Goal: Communication & Community: Ask a question

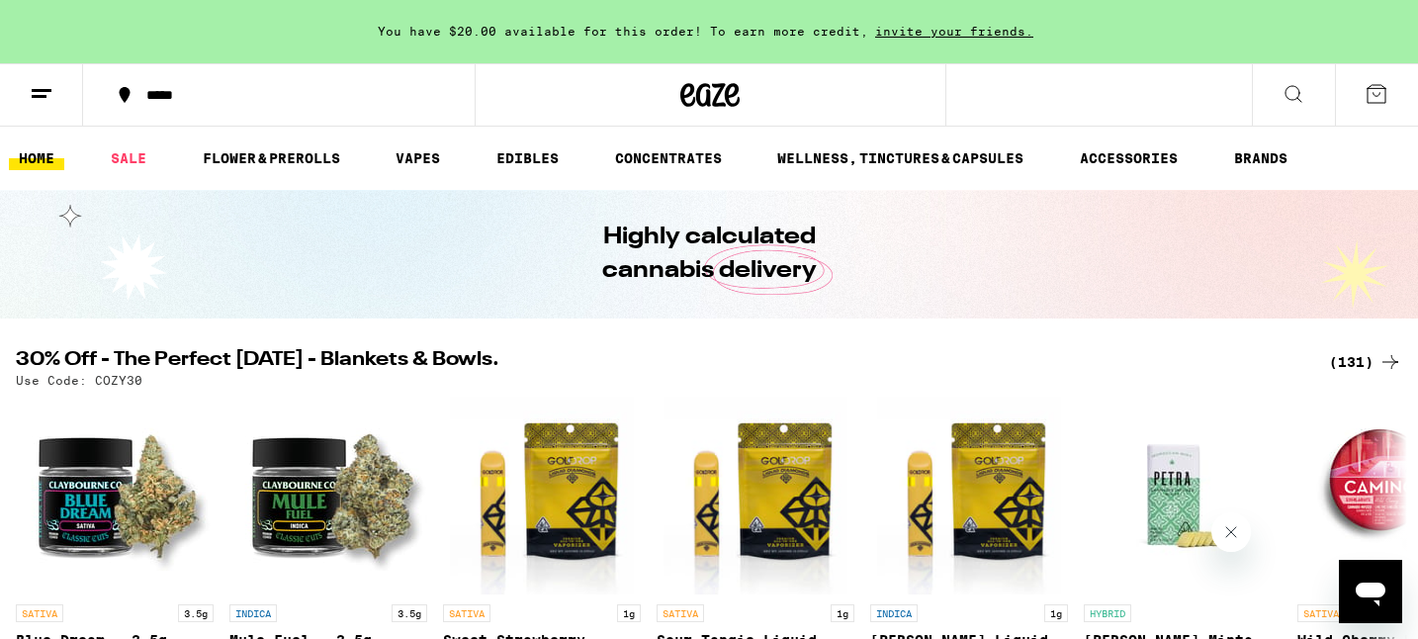
click at [44, 77] on button at bounding box center [41, 95] width 83 height 62
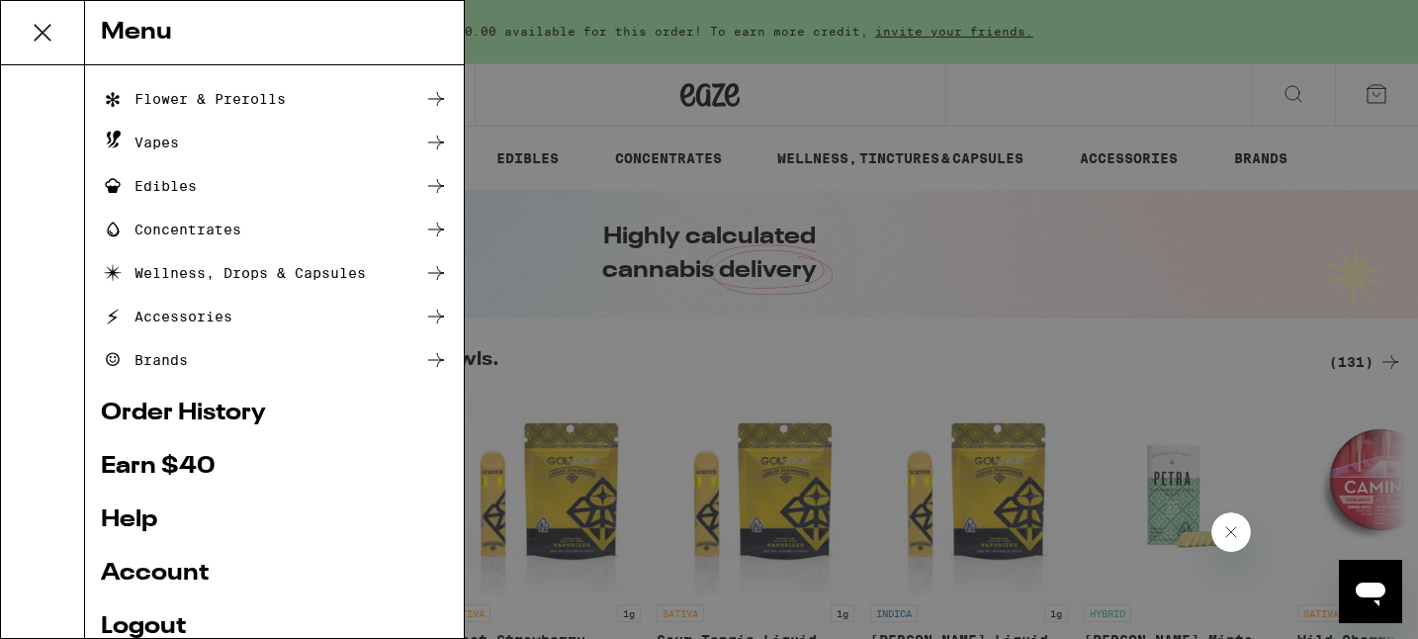
scroll to position [151, 0]
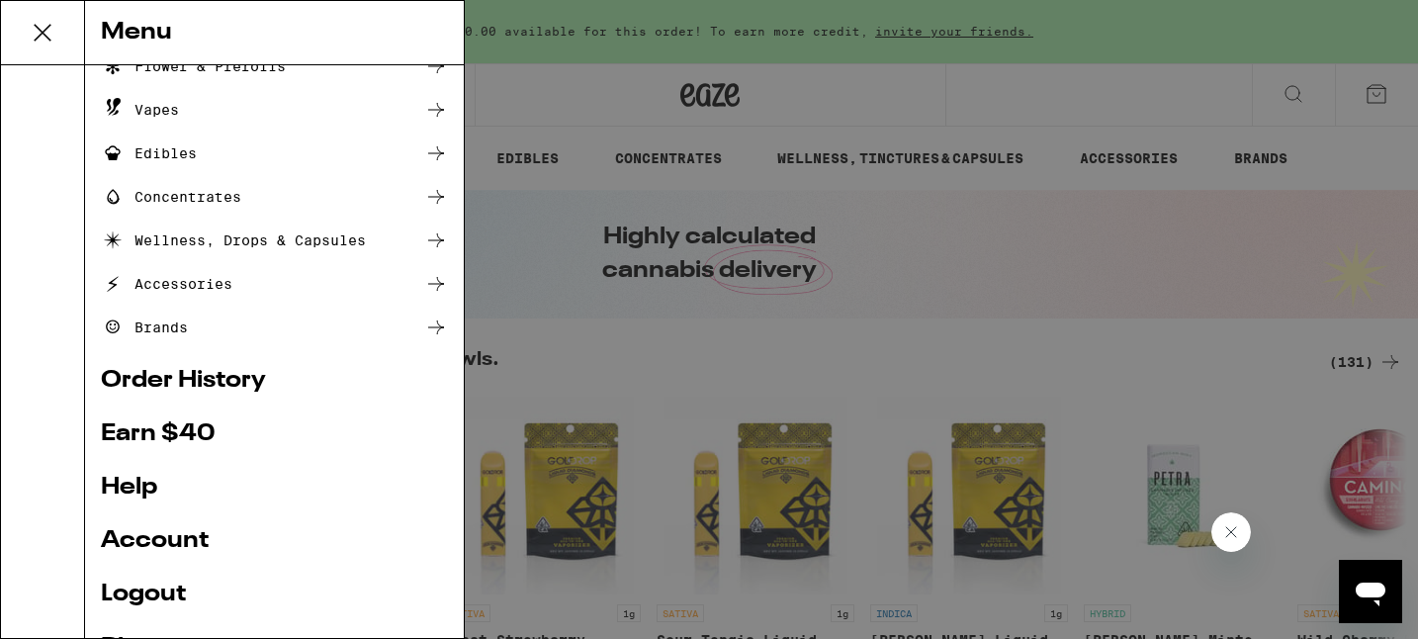
click at [183, 521] on ul "Shop Buy It Again Sale Flower & Prerolls Vapes Edibles Concentrates Wellness, D…" at bounding box center [274, 320] width 347 height 772
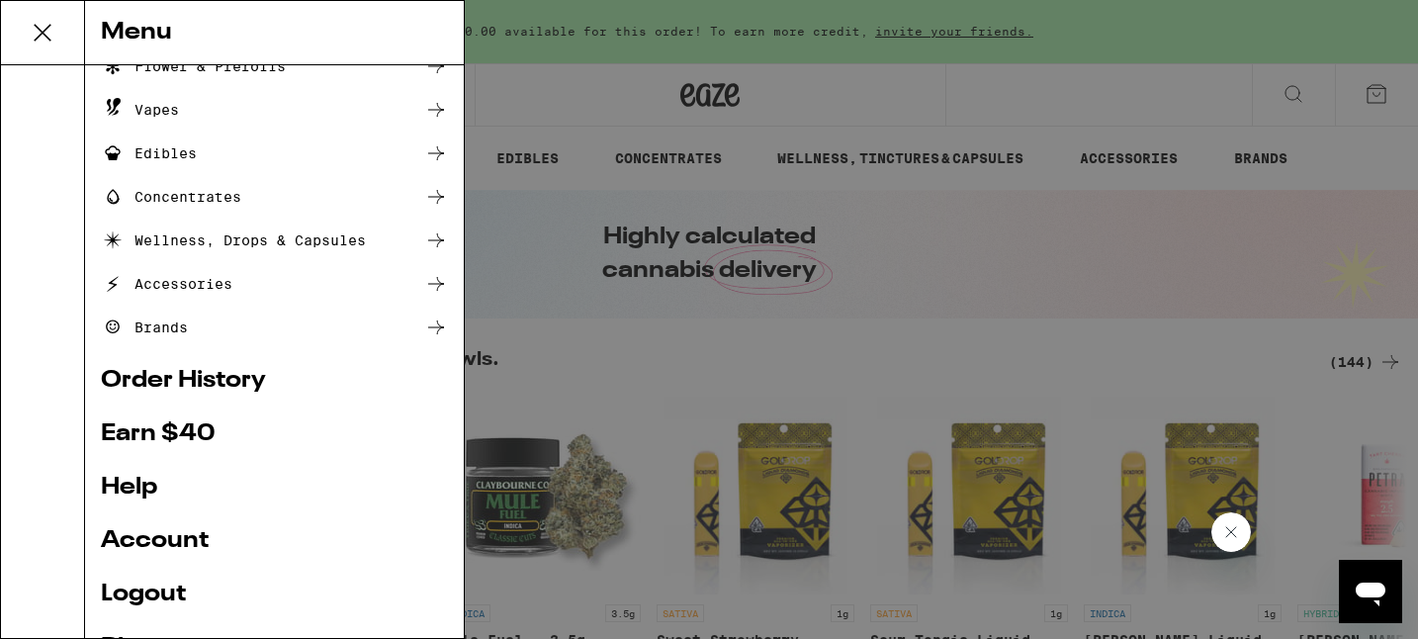
click at [178, 536] on link "Account" at bounding box center [274, 541] width 347 height 24
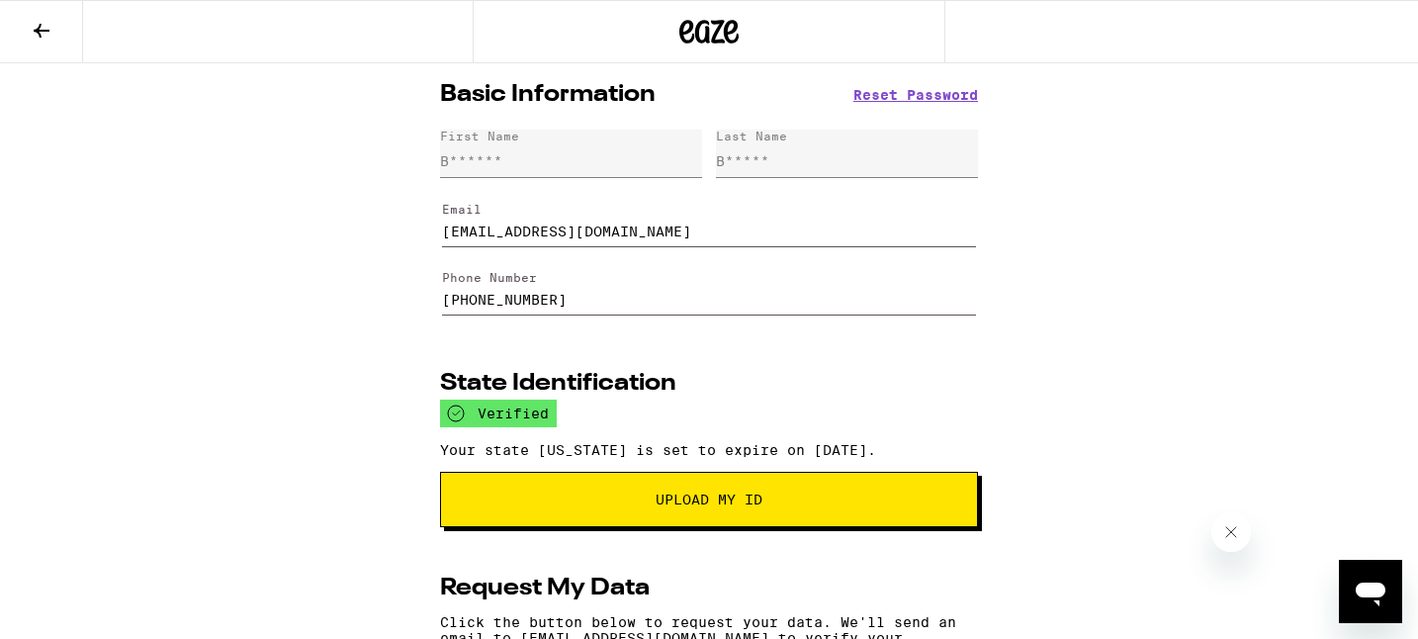
click at [703, 303] on input "[PHONE_NUMBER]" at bounding box center [709, 288] width 534 height 55
click at [591, 166] on div "First Name B******" at bounding box center [571, 154] width 262 height 48
click at [1375, 589] on icon "Open messaging window" at bounding box center [1371, 595] width 30 height 24
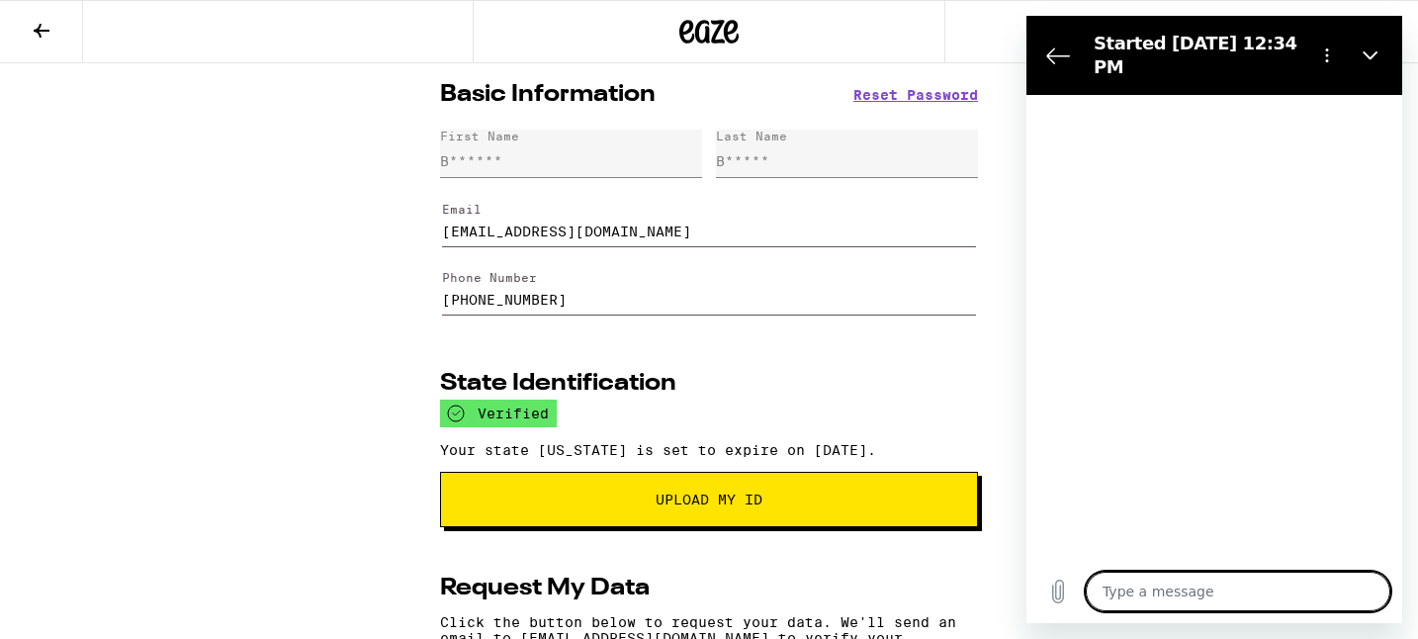
type textarea "x"
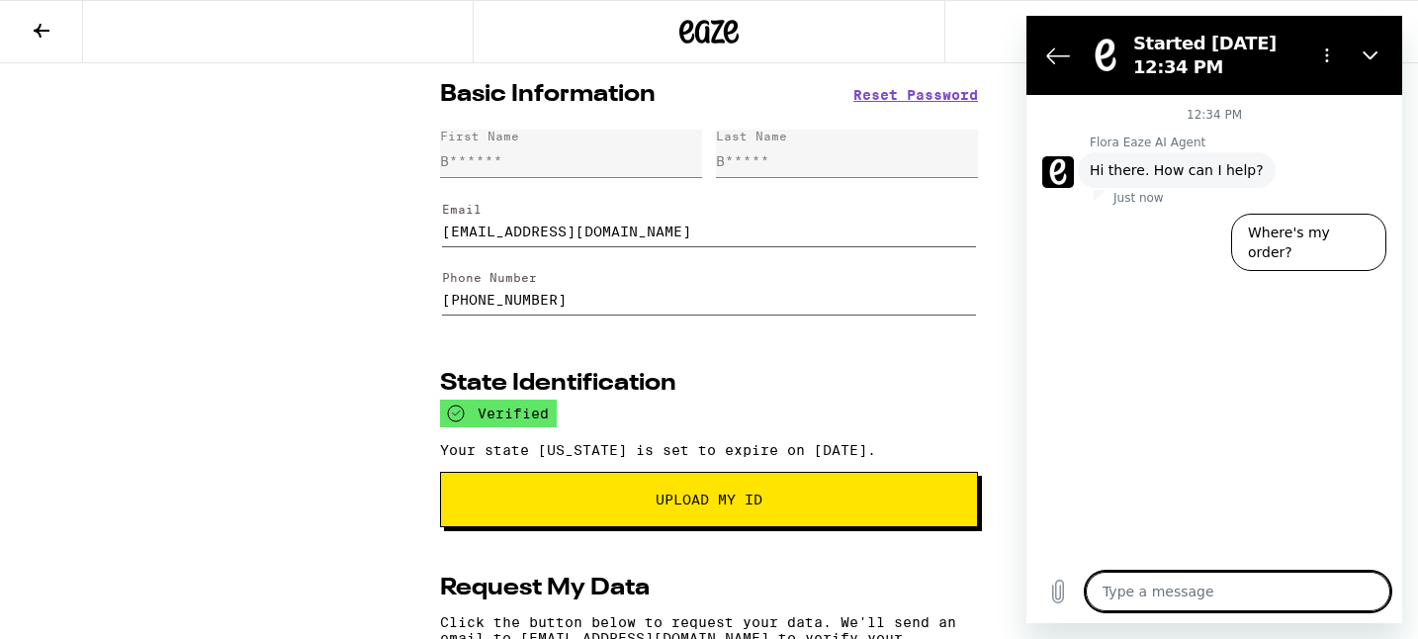
type textarea "T"
type textarea "x"
type textarea "Tl"
type textarea "x"
type textarea "Tlk"
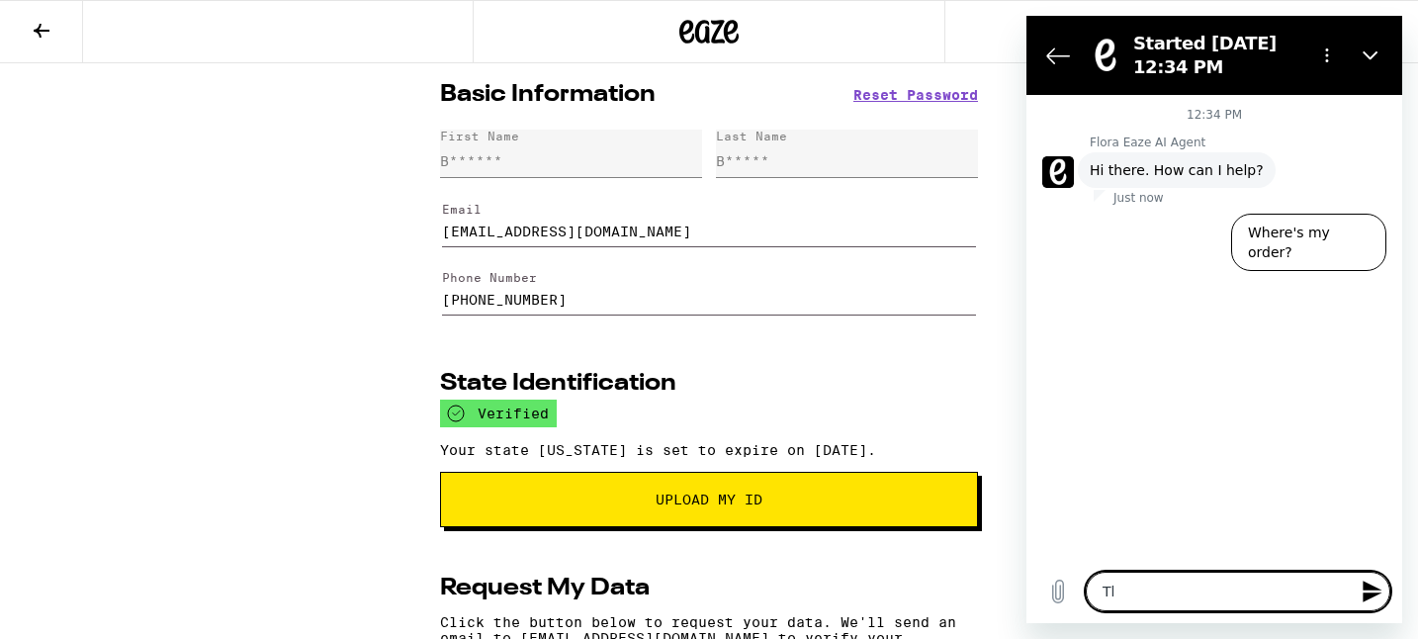
type textarea "x"
type textarea "Tlk"
type textarea "x"
type textarea "Tlk"
type textarea "x"
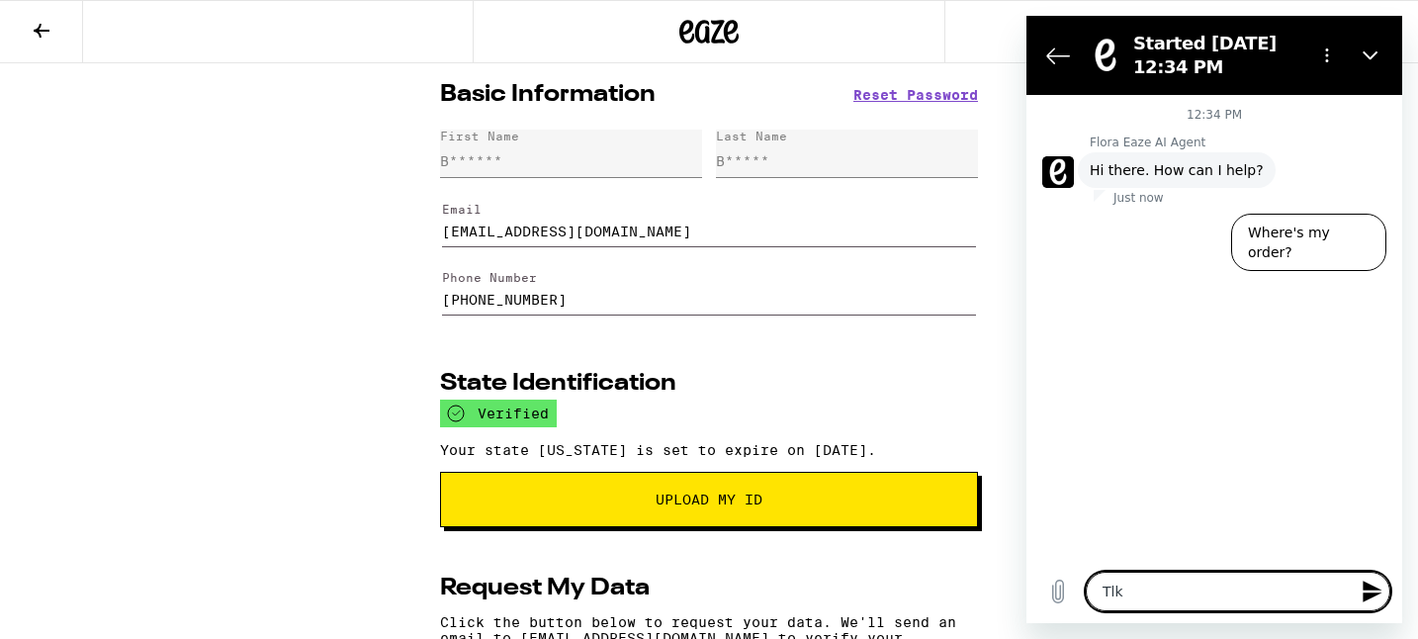
type textarea "Tl"
type textarea "x"
type textarea "T"
type textarea "x"
type textarea "Ta"
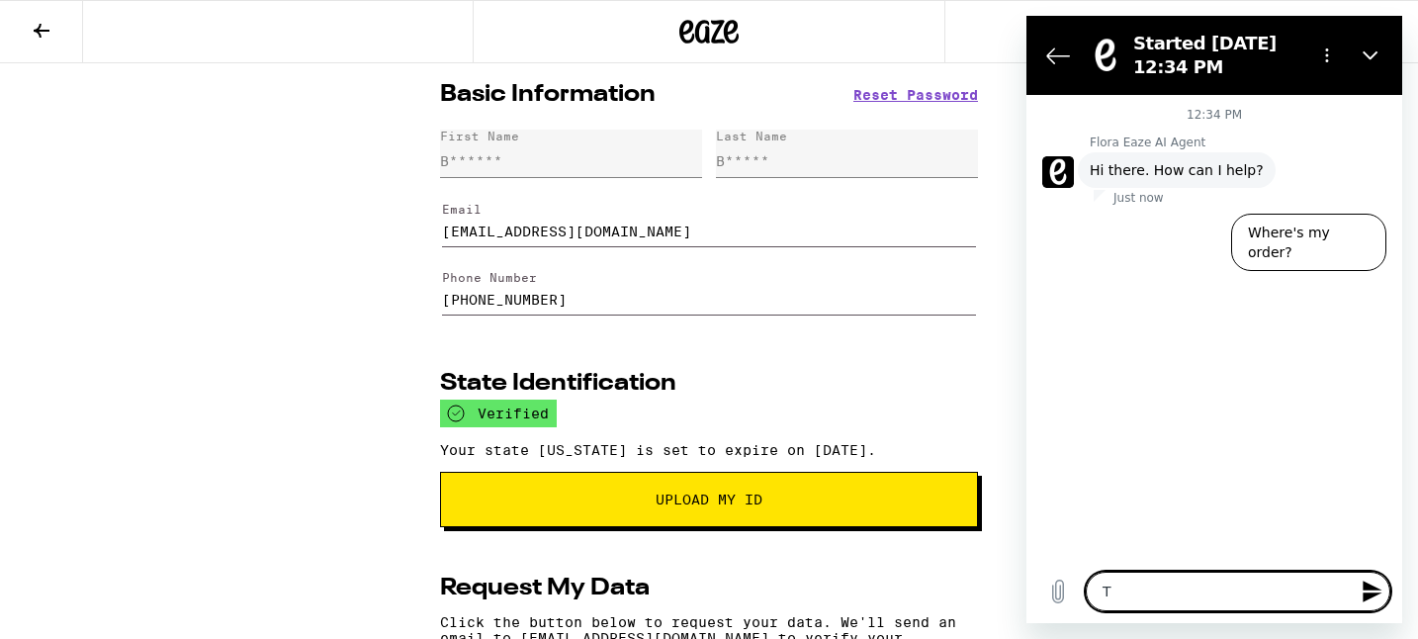
type textarea "x"
type textarea "Tal"
type textarea "x"
type textarea "Talk"
type textarea "x"
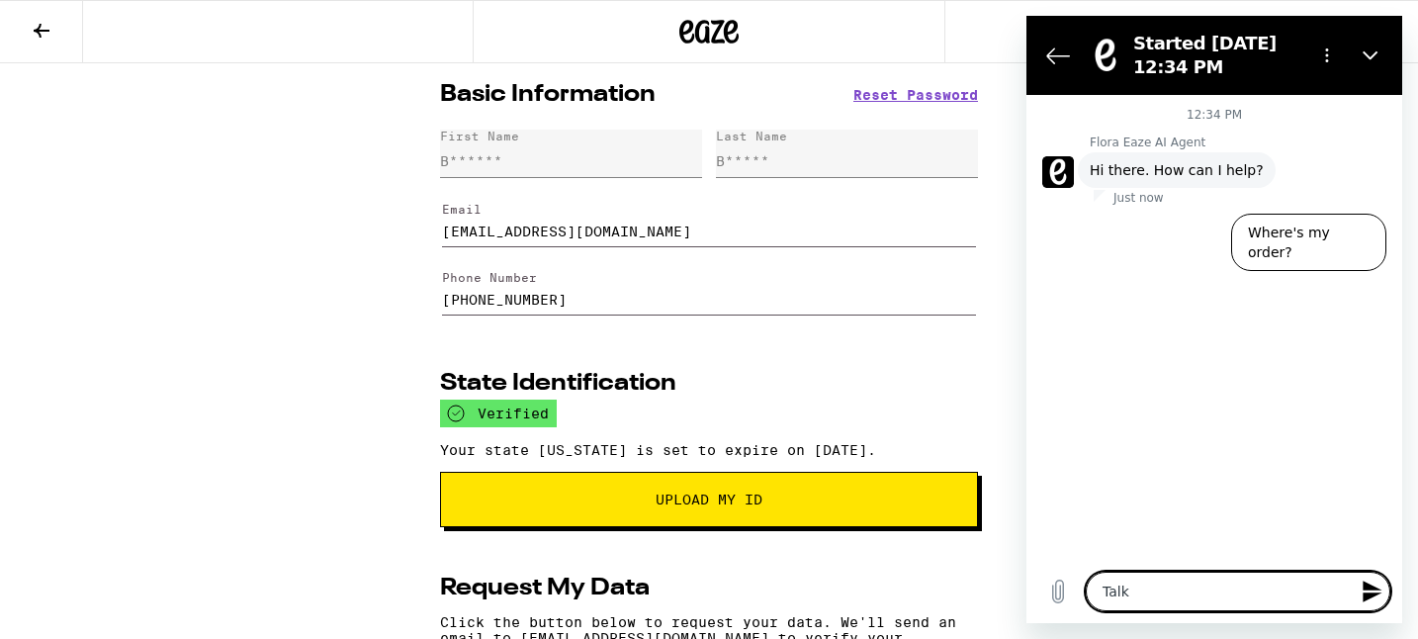
type textarea "Talkt"
type textarea "x"
type textarea "Talkto"
type textarea "x"
type textarea "Talkto"
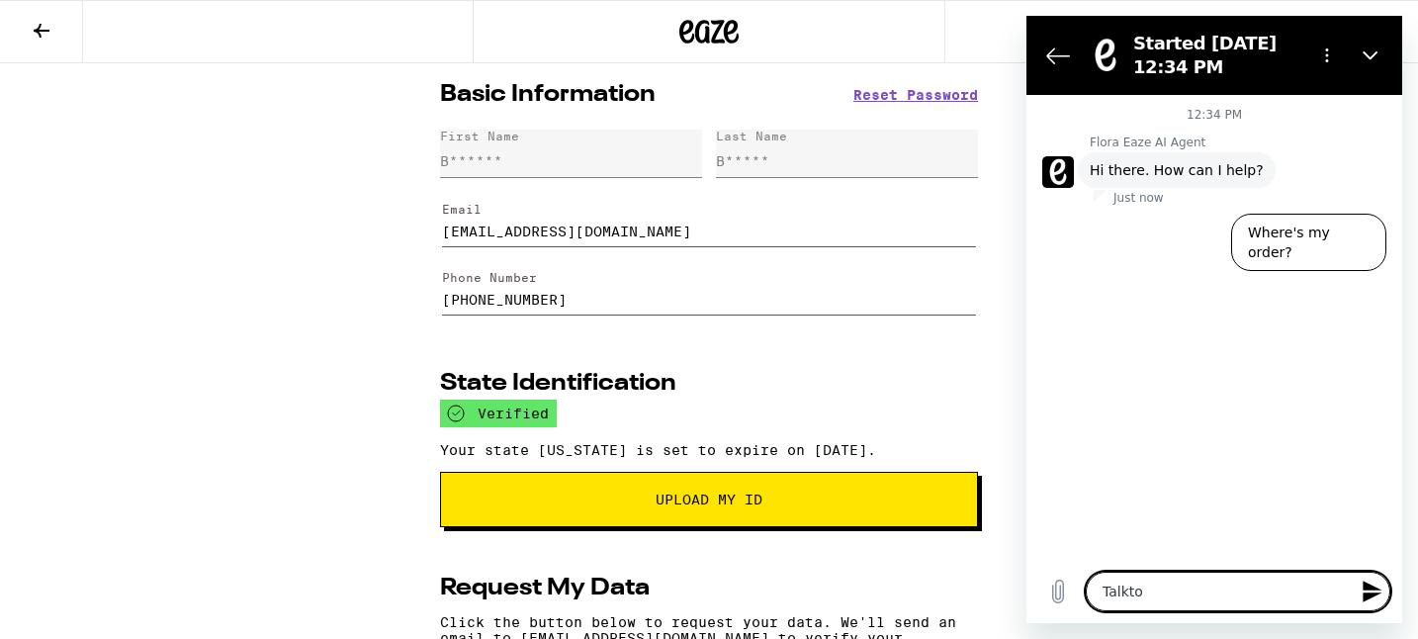
type textarea "x"
type textarea "Talkto"
type textarea "x"
type textarea "Talkt"
type textarea "x"
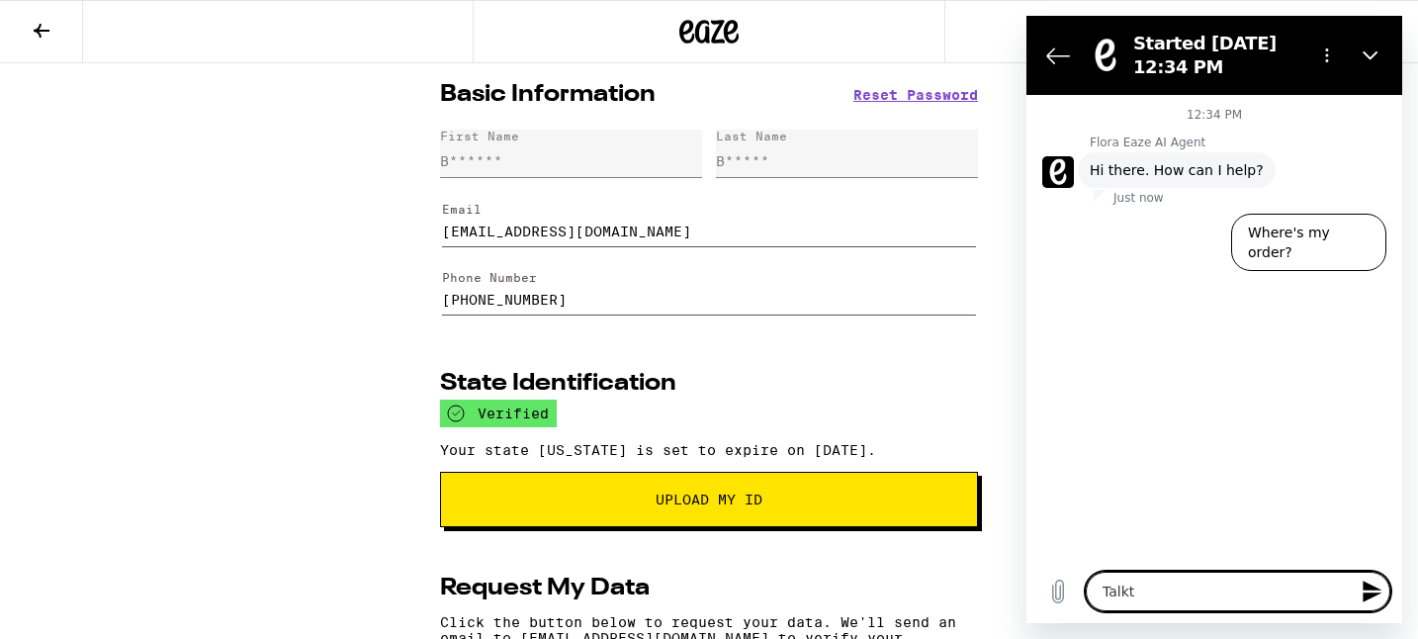
type textarea "Talkt"
type textarea "x"
type textarea "Talkt"
type textarea "x"
type textarea "Talk"
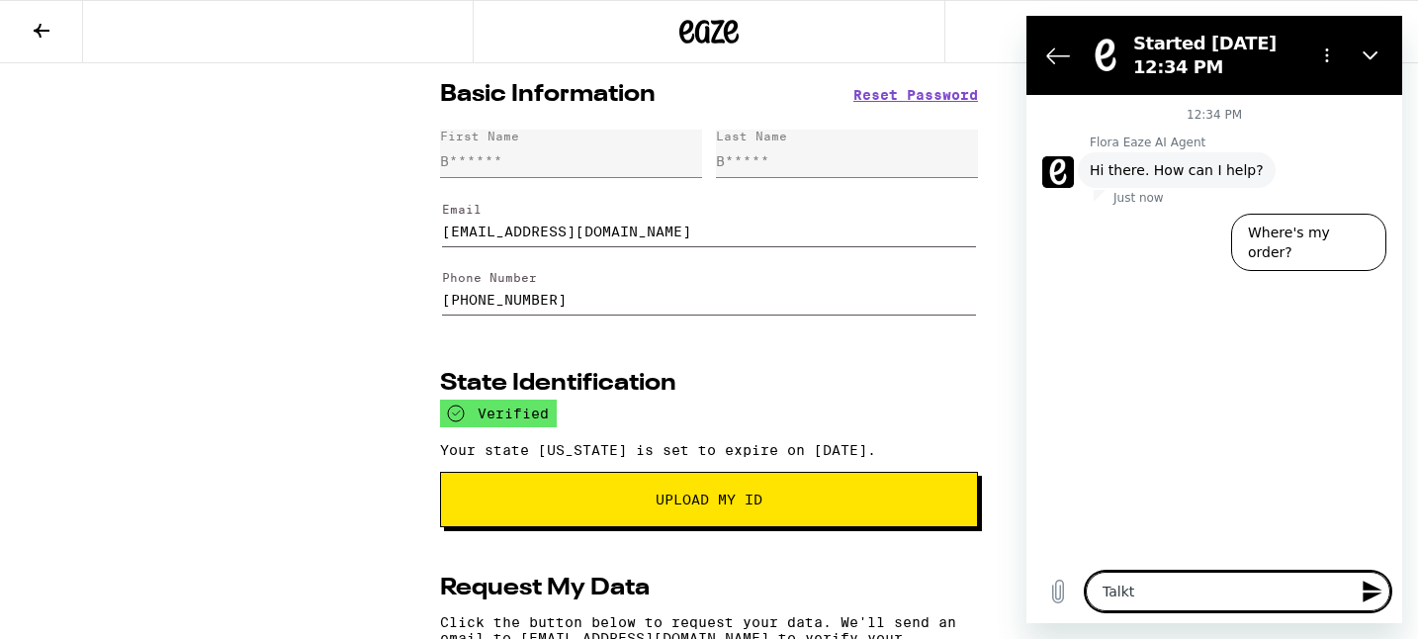
type textarea "x"
type textarea "Talk"
type textarea "x"
type textarea "Talk t"
type textarea "x"
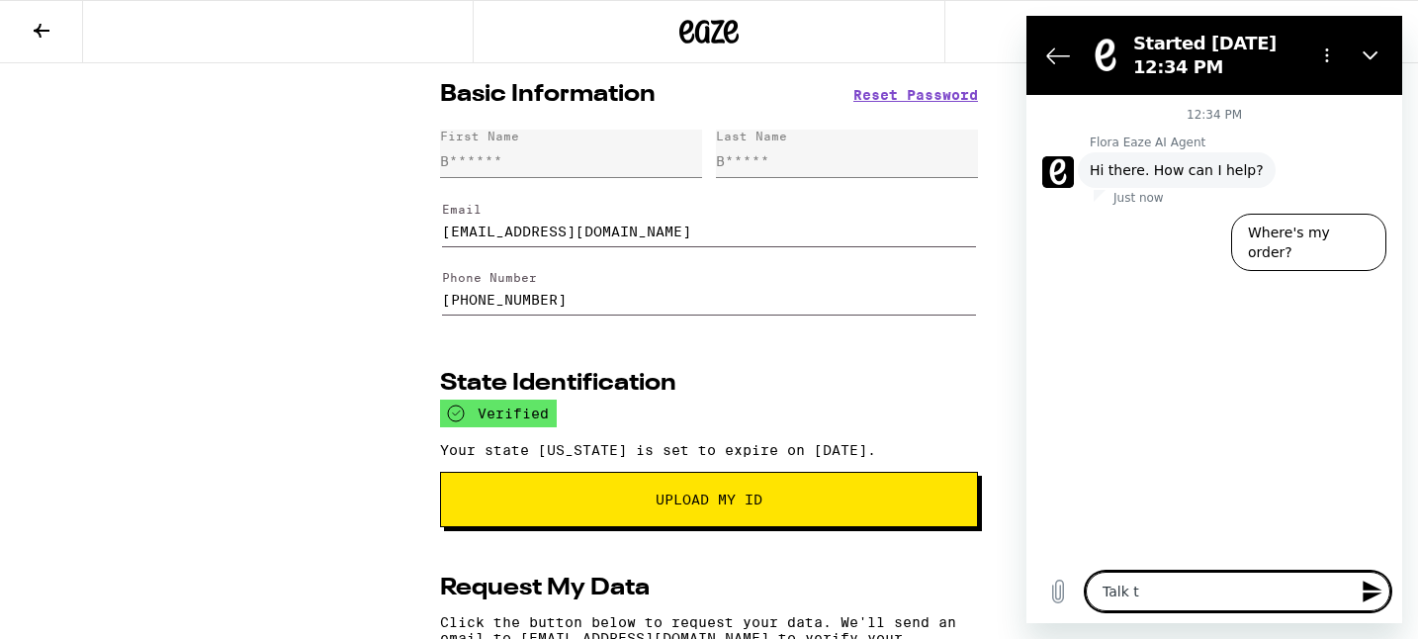
type textarea "Talk to"
type textarea "x"
type textarea "Talk to"
type textarea "x"
type textarea "Talk to H"
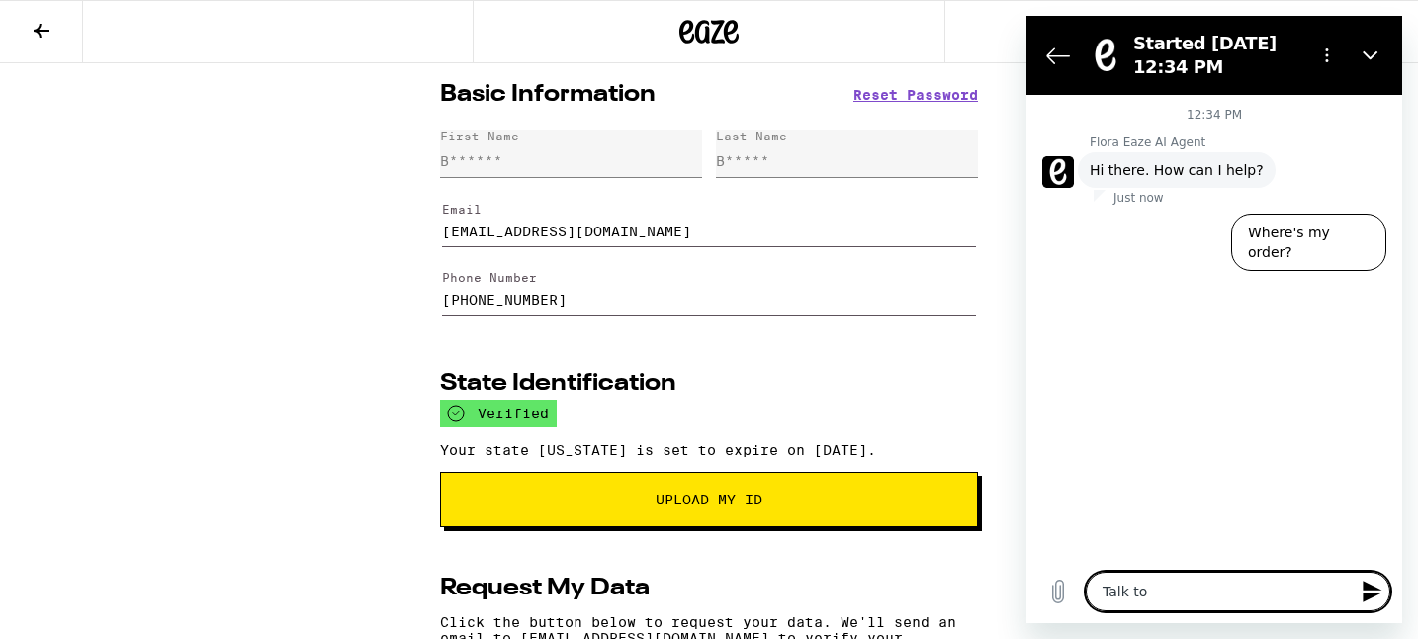
type textarea "x"
type textarea "Talk to [PERSON_NAME]"
type textarea "x"
type textarea "Talk to Hum"
type textarea "x"
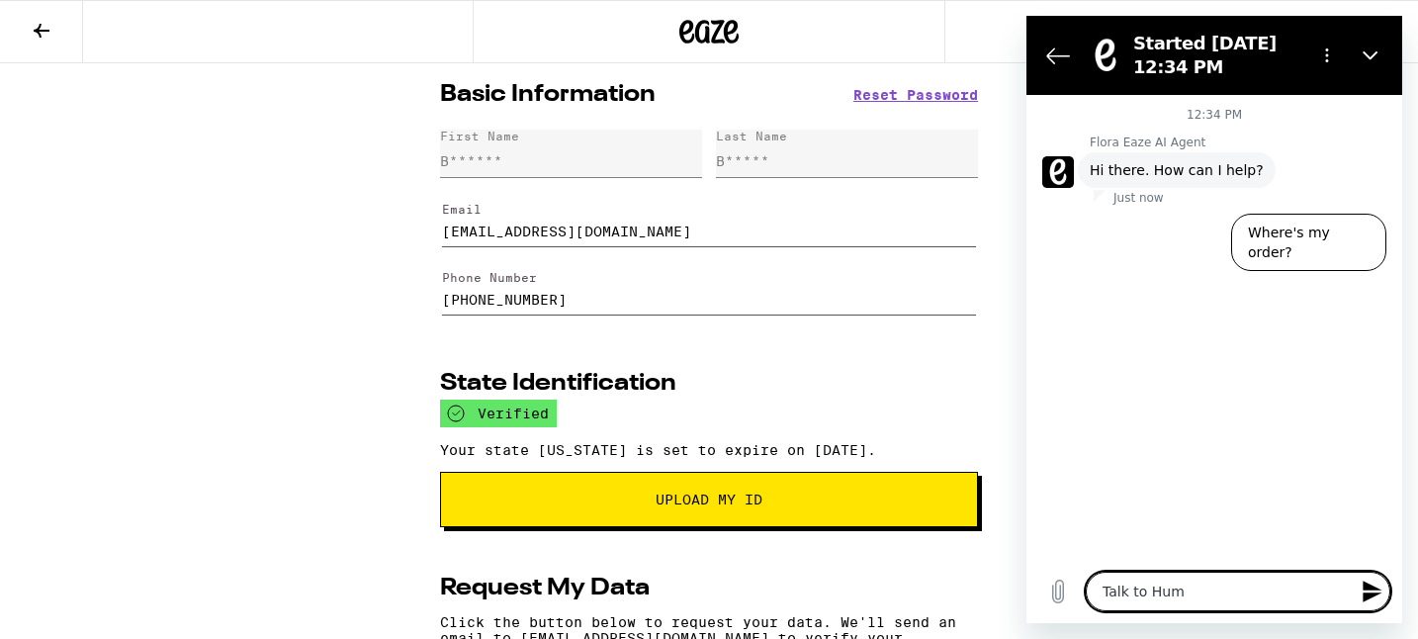
type textarea "Talk to Huma"
type textarea "x"
type textarea "Talk to Human"
type textarea "x"
type textarea "Talk to Human"
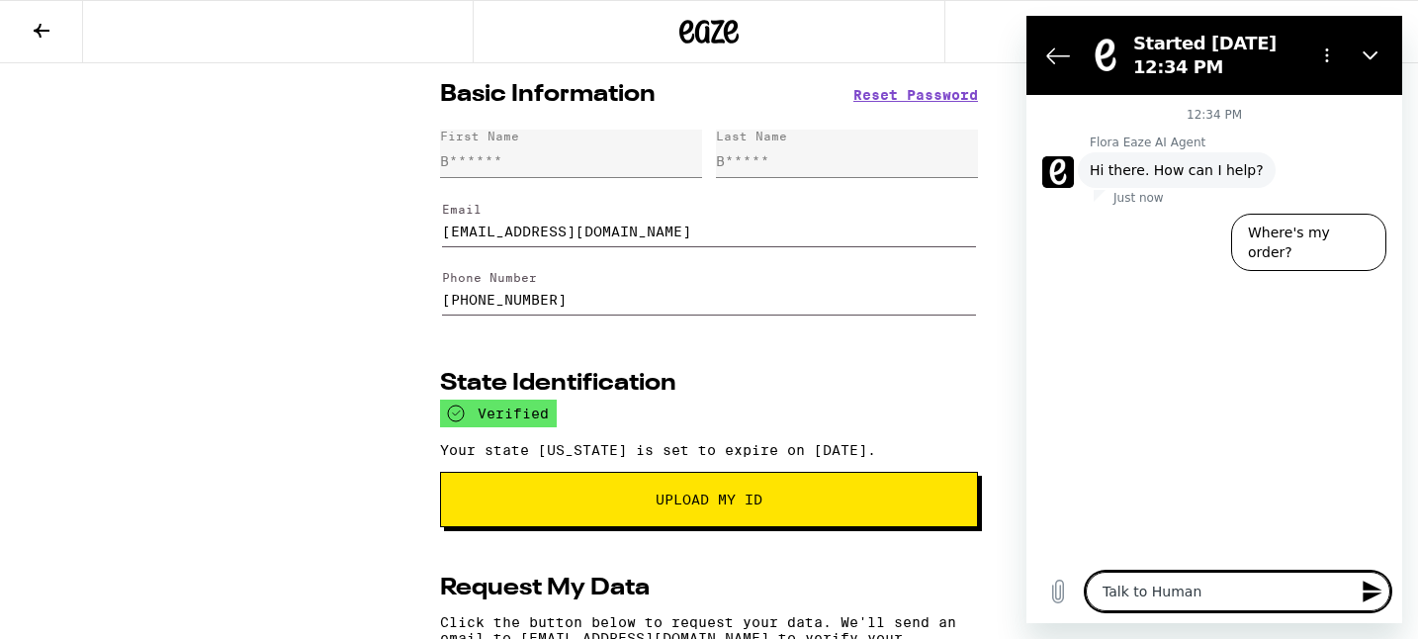
type textarea "x"
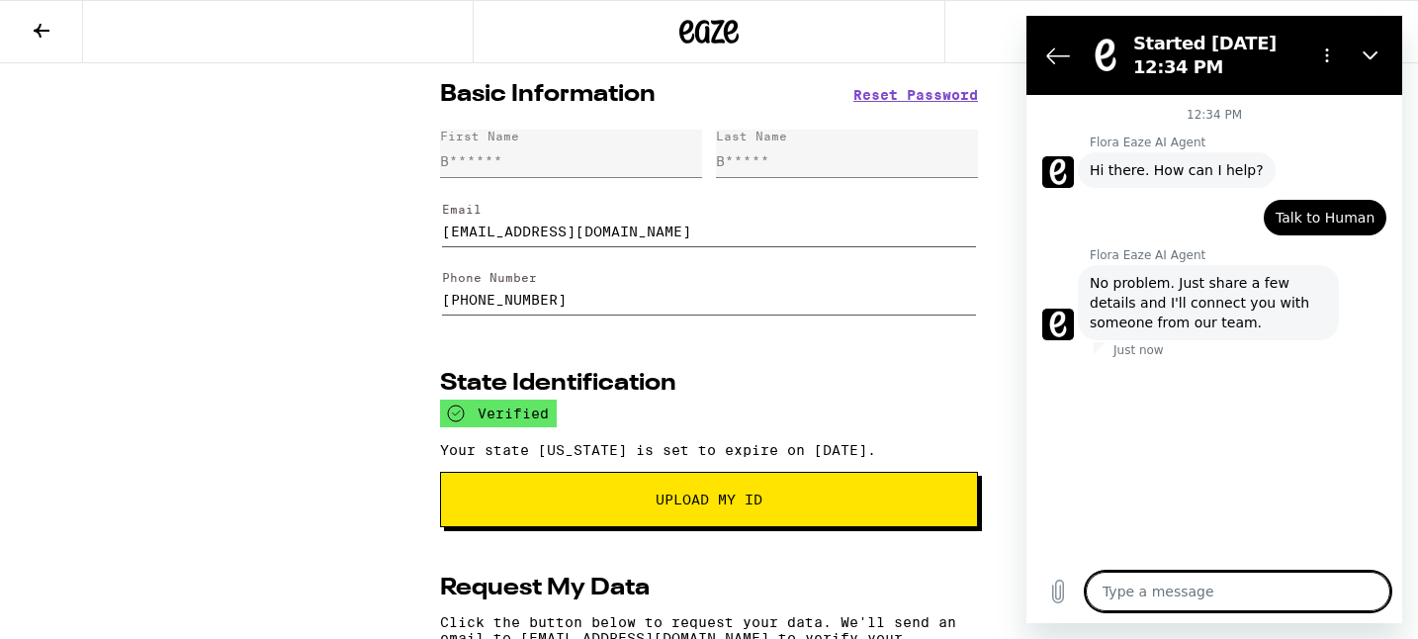
type textarea "x"
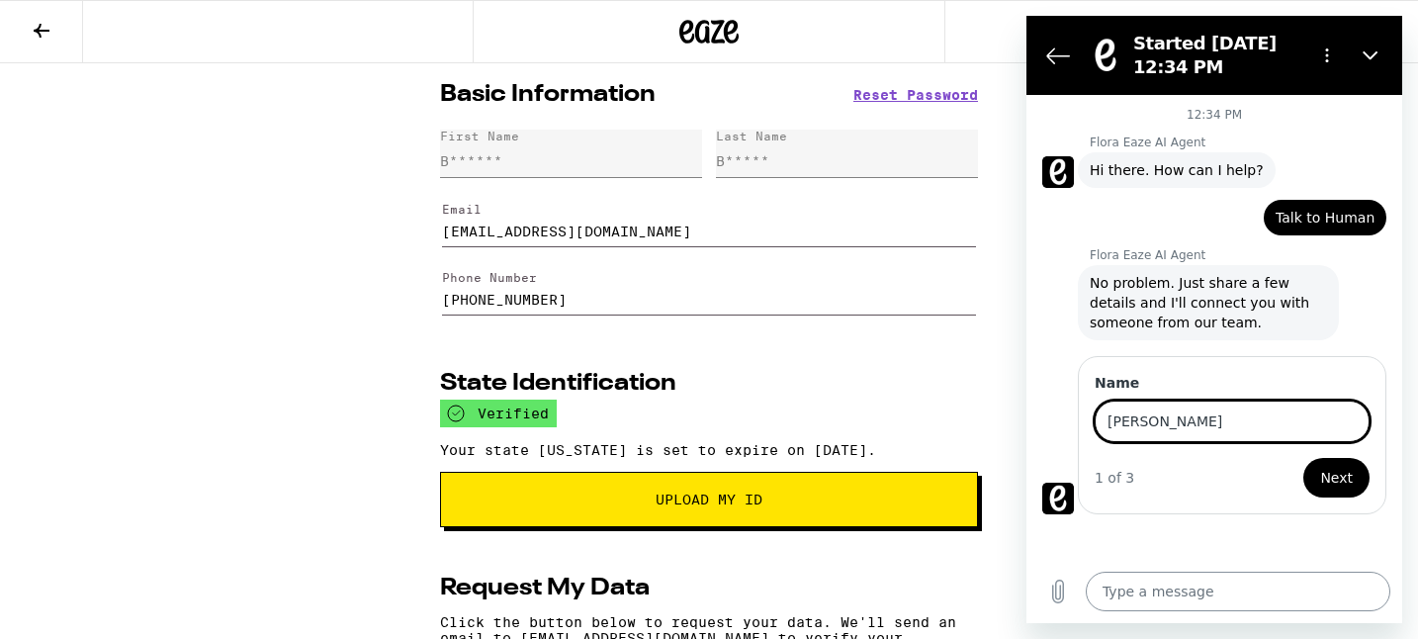
type input "[PERSON_NAME]"
click at [1304, 458] on button "Next" at bounding box center [1337, 478] width 66 height 40
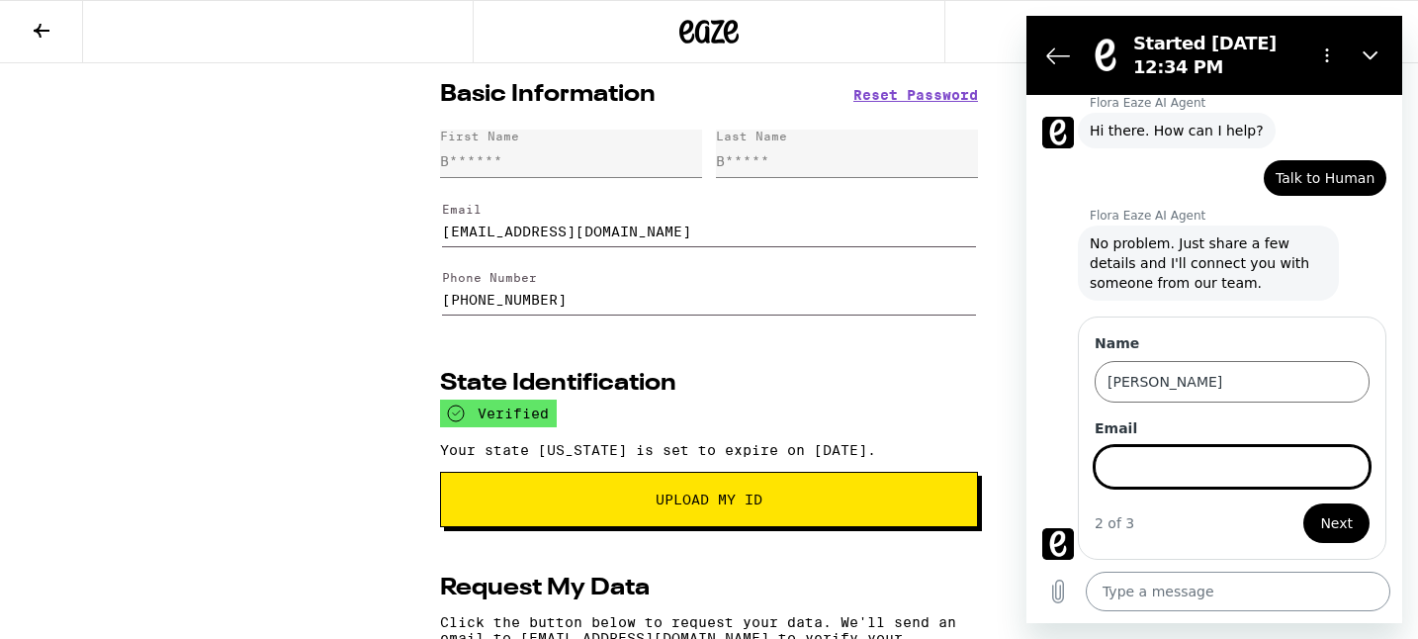
scroll to position [41, 0]
type input "[EMAIL_ADDRESS][DOMAIN_NAME]"
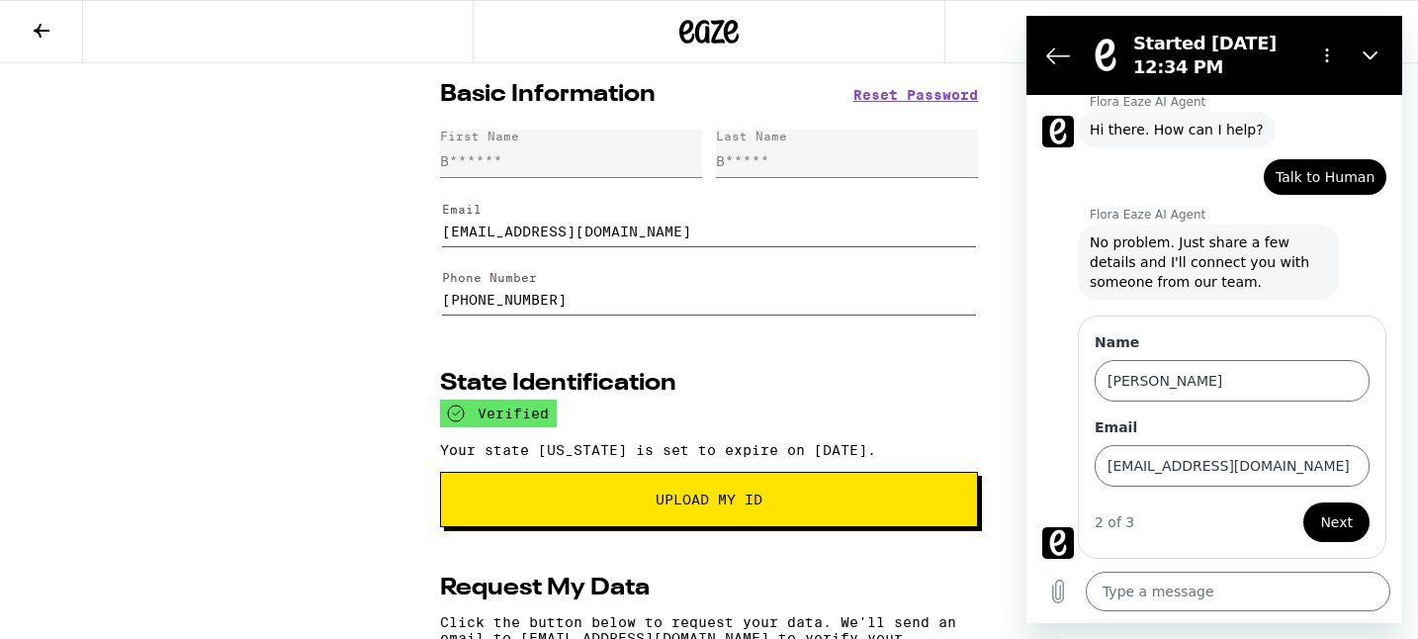
click at [1352, 511] on span "Next" at bounding box center [1336, 522] width 33 height 24
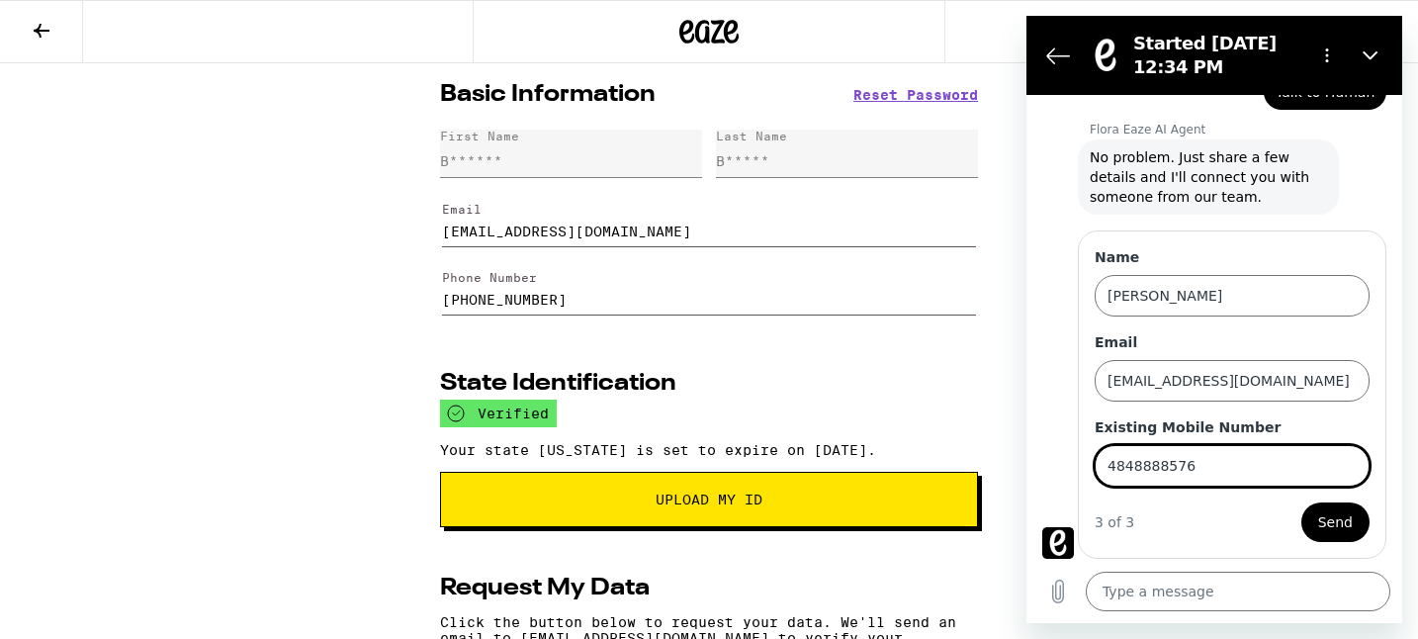
type input "4848888576"
click at [1302, 502] on button "Send" at bounding box center [1336, 522] width 68 height 40
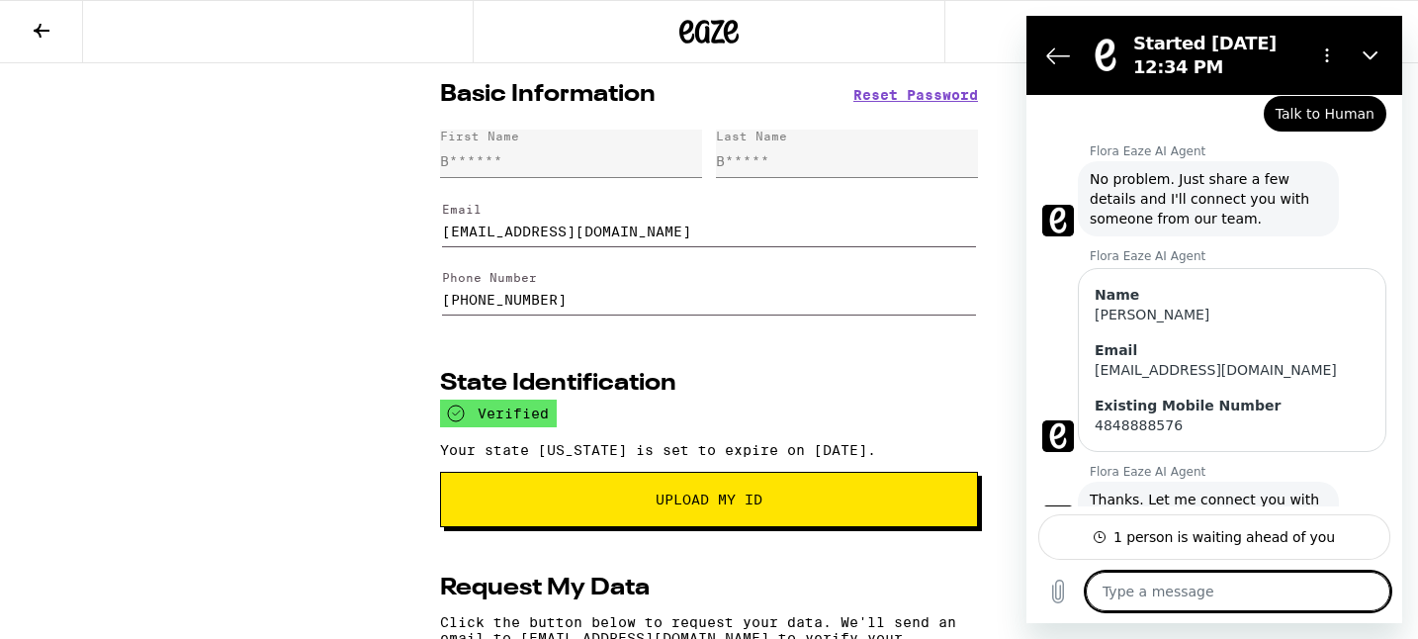
scroll to position [157, 0]
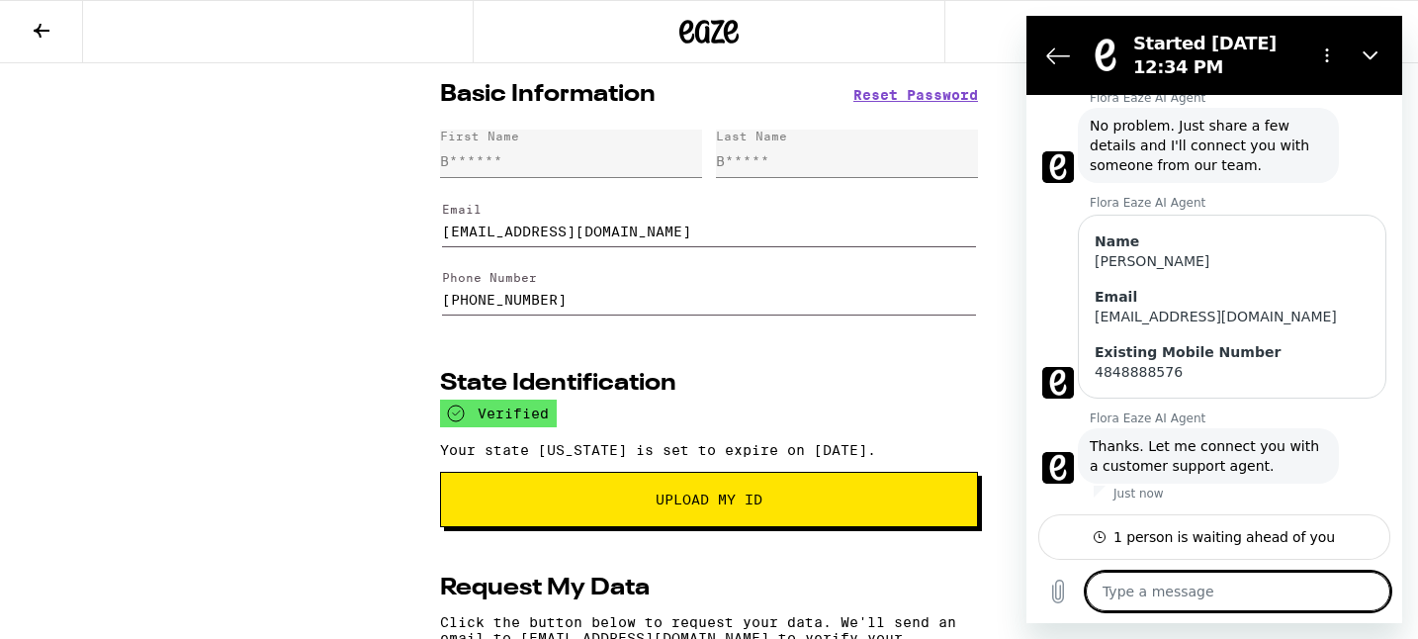
type textarea "x"
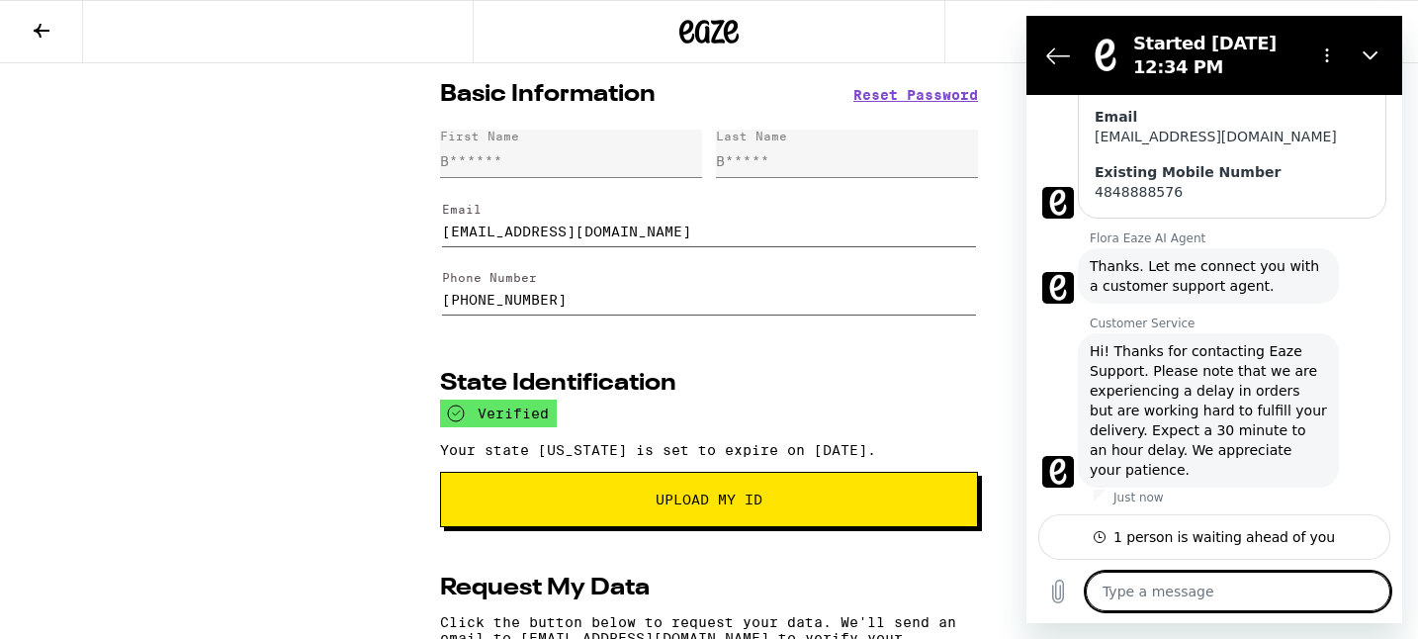
scroll to position [341, 0]
